Goal: Check status

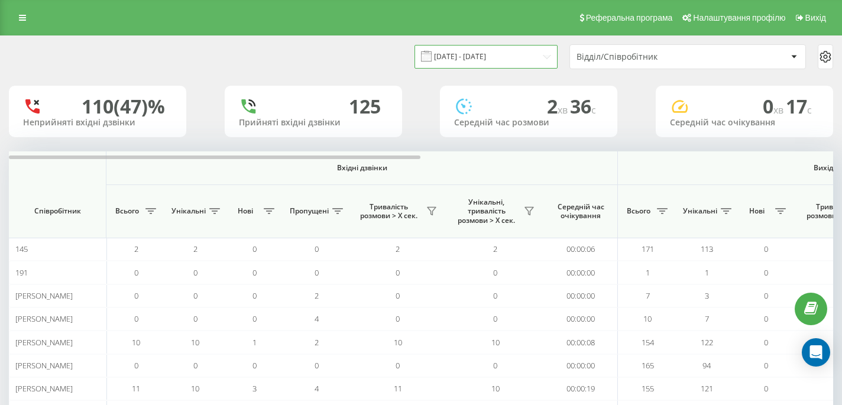
click at [547, 61] on input "[DATE] - [DATE]" at bounding box center [486, 56] width 143 height 23
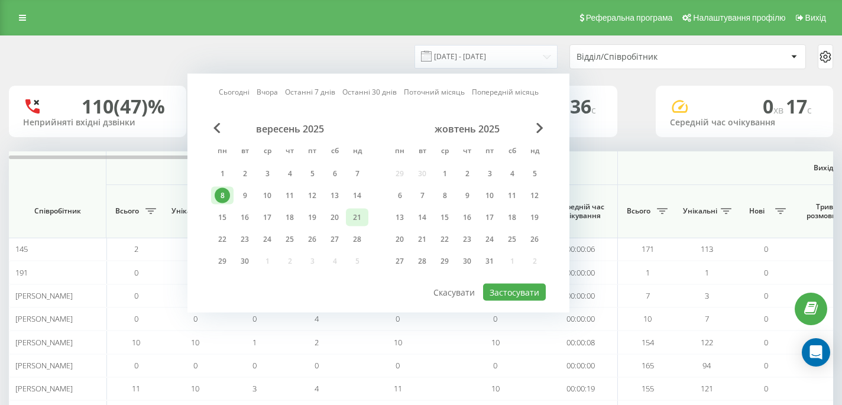
click at [361, 218] on div "21" at bounding box center [357, 217] width 15 height 15
click at [542, 289] on button "Застосувати" at bounding box center [514, 292] width 63 height 17
type input "[DATE] - [DATE]"
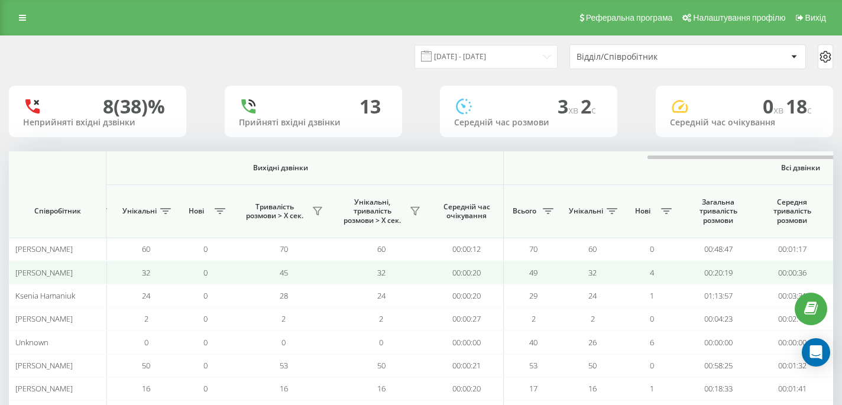
scroll to position [0, 826]
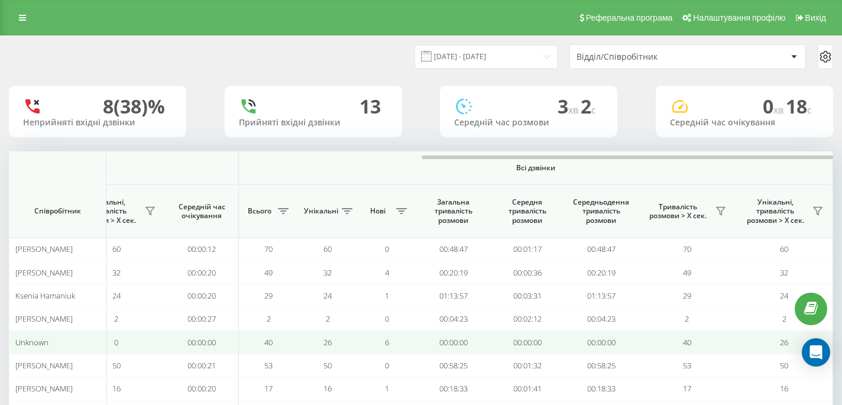
click at [641, 351] on td "40" at bounding box center [687, 342] width 98 height 23
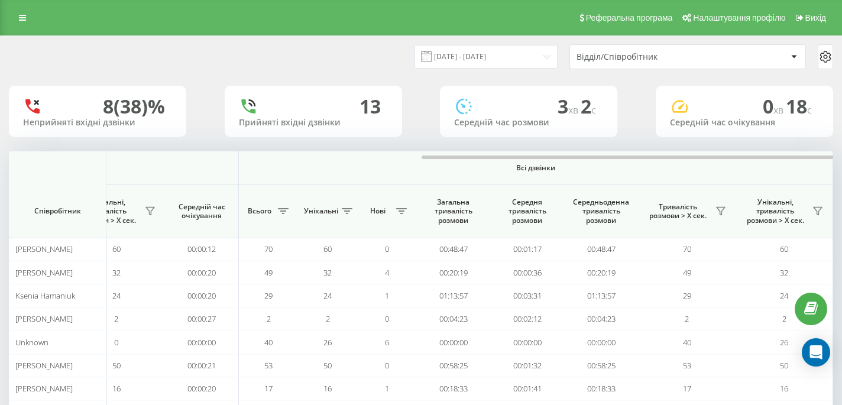
click at [695, 64] on div "Відділ/Співробітник" at bounding box center [687, 57] width 235 height 24
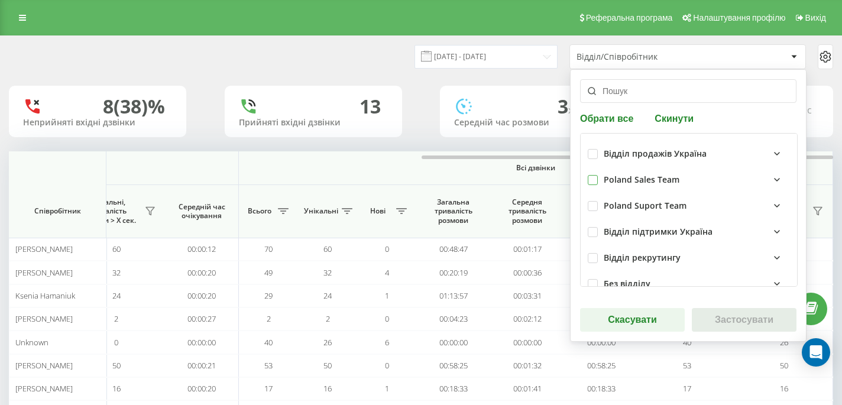
click at [592, 175] on label at bounding box center [593, 175] width 10 height 0
checkbox input "true"
click at [721, 331] on button "Застосувати" at bounding box center [744, 320] width 105 height 24
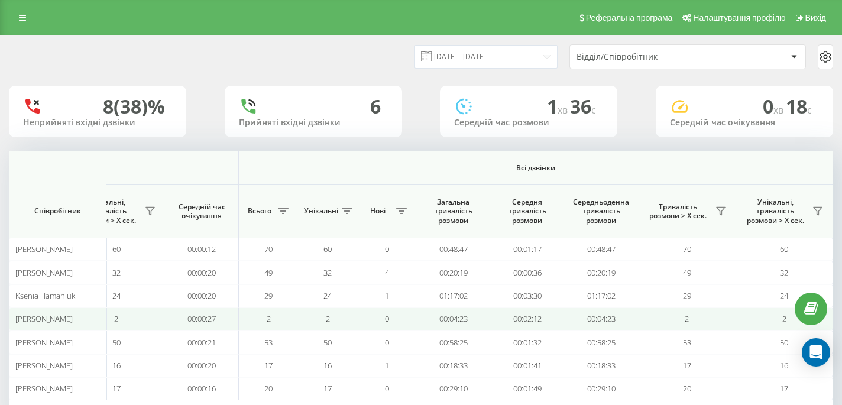
scroll to position [53, 0]
